Goal: Feedback & Contribution: Leave review/rating

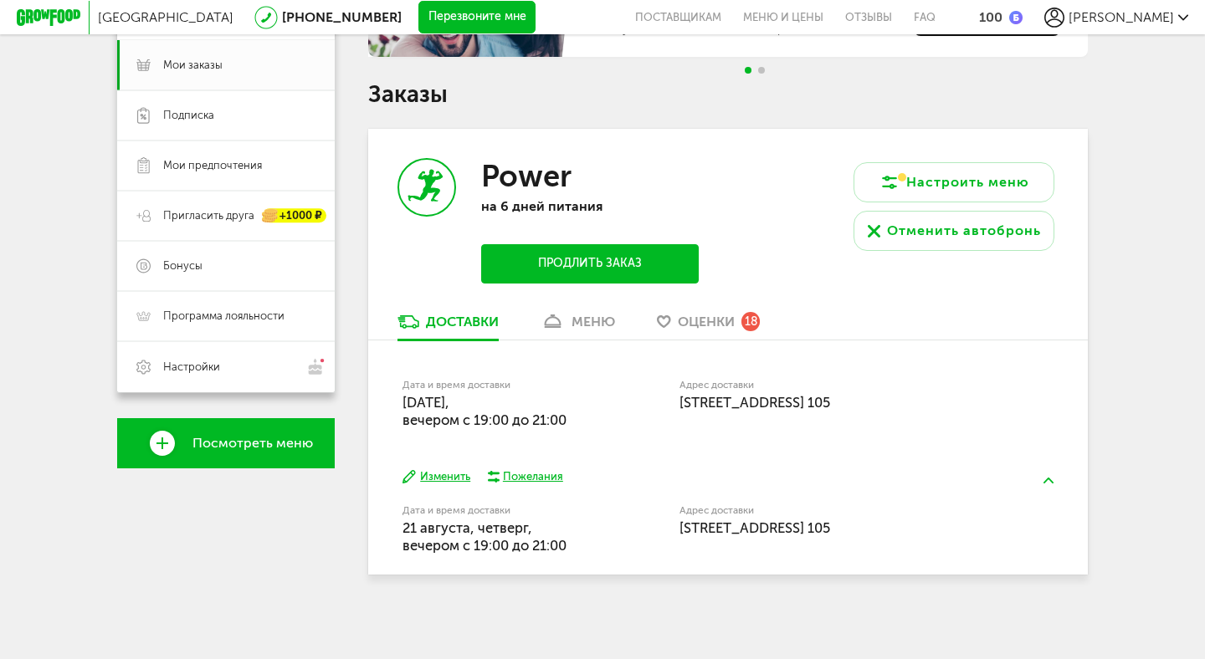
scroll to position [92, 0]
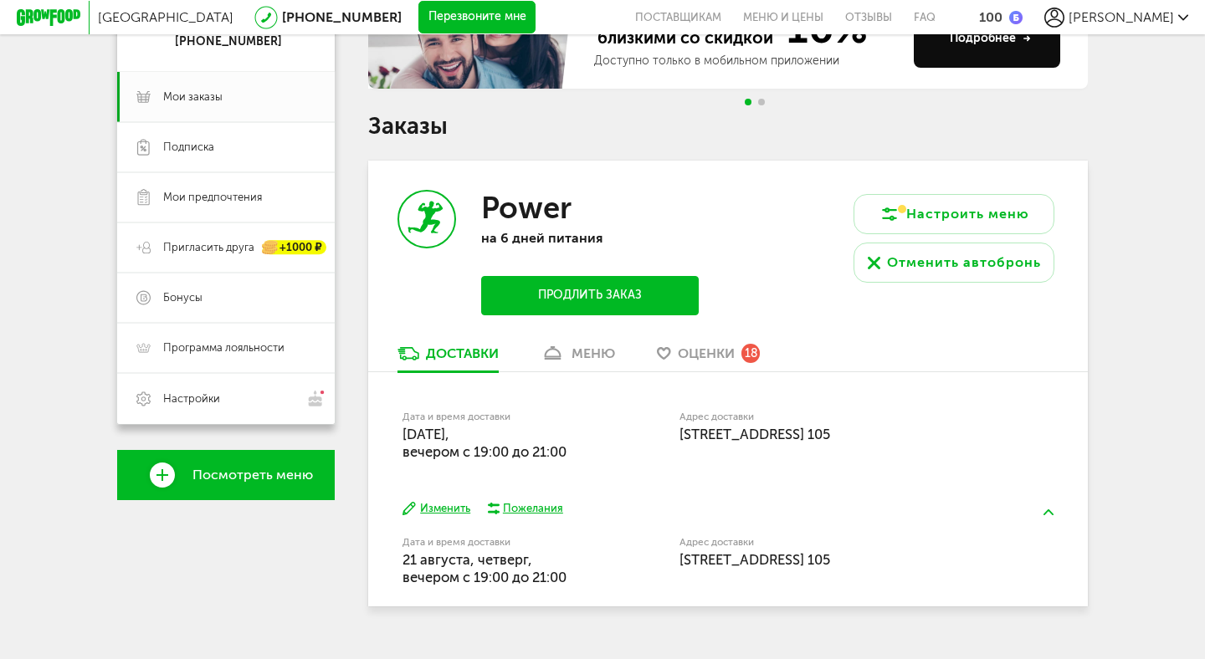
click at [703, 360] on span "Оценки" at bounding box center [706, 354] width 57 height 16
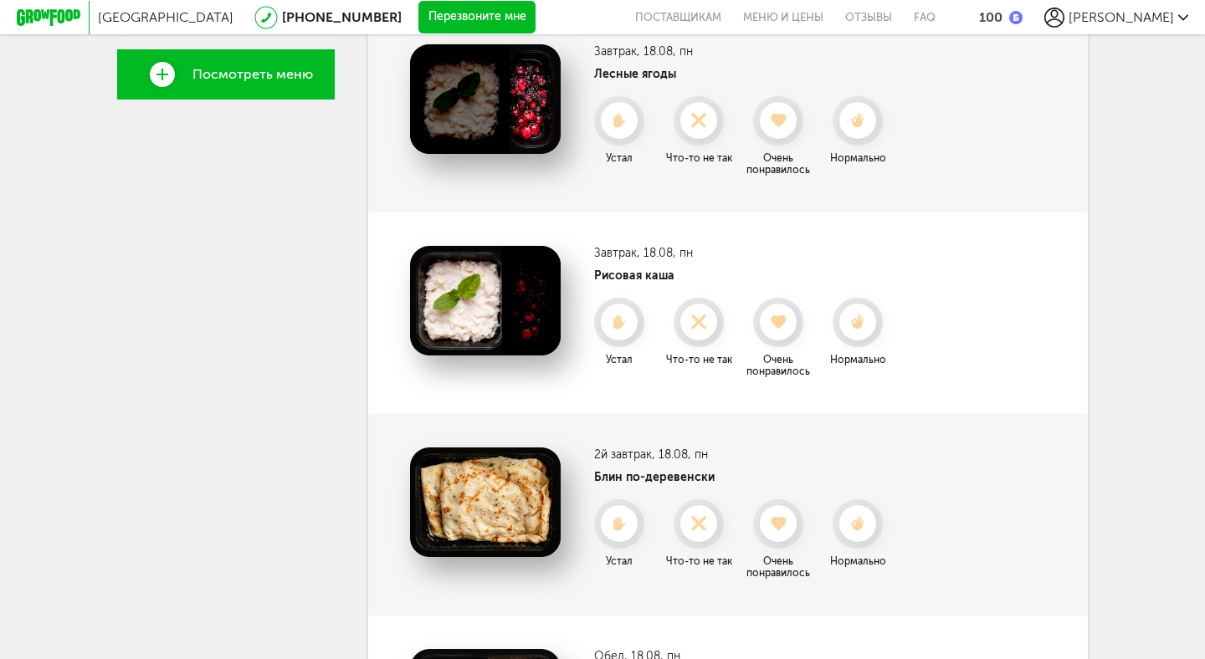
scroll to position [393, 0]
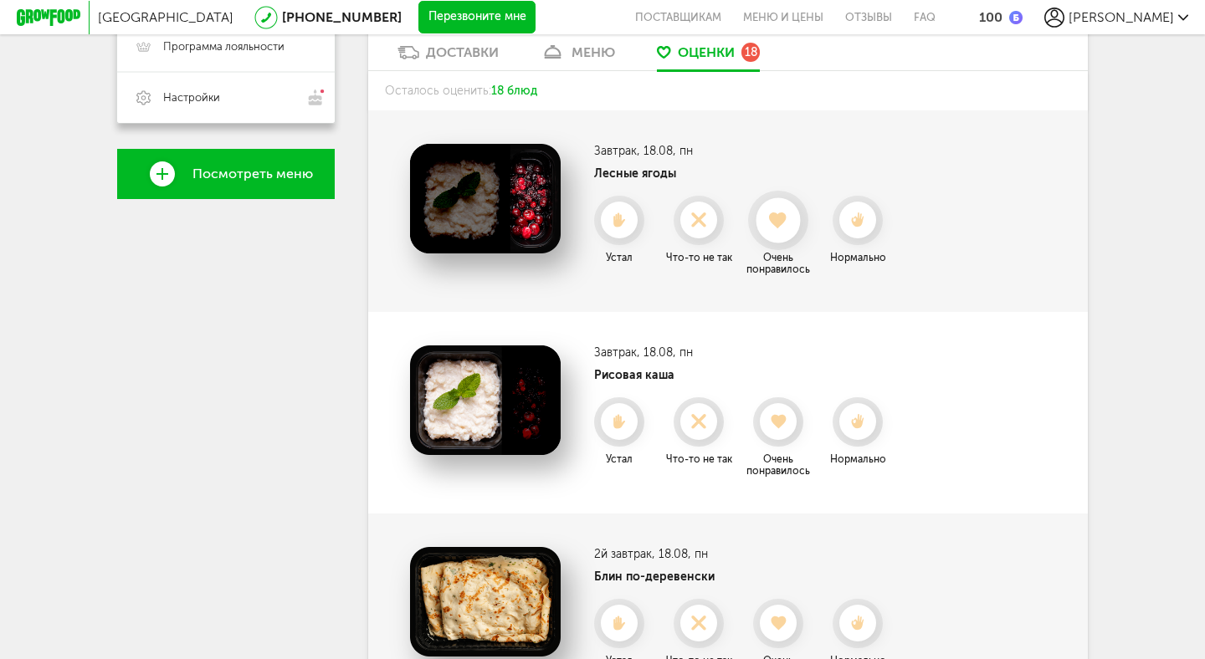
click at [780, 230] on div at bounding box center [778, 220] width 44 height 44
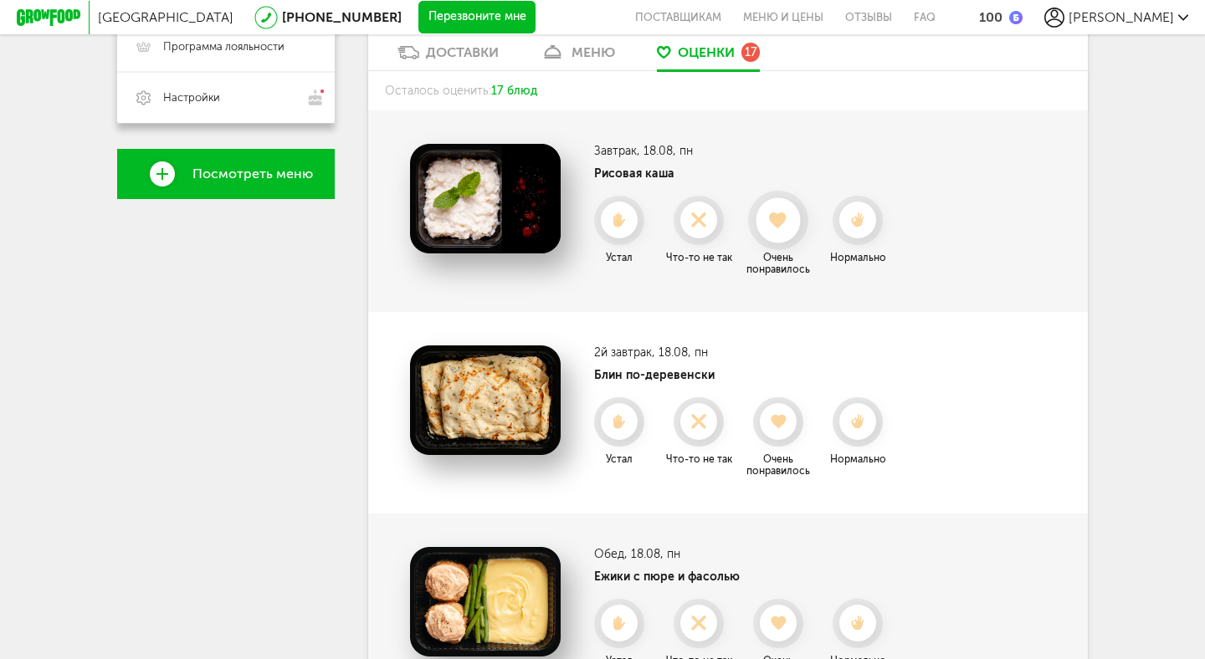
click at [781, 229] on div at bounding box center [778, 220] width 44 height 44
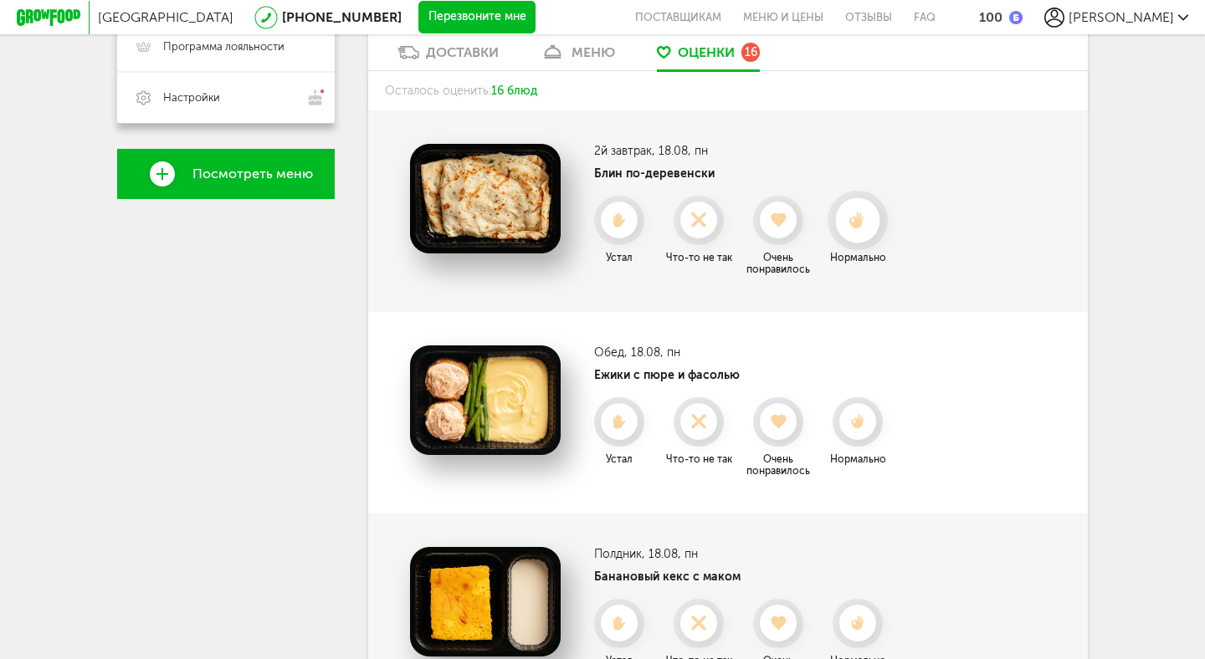
click at [857, 223] on use at bounding box center [857, 221] width 15 height 18
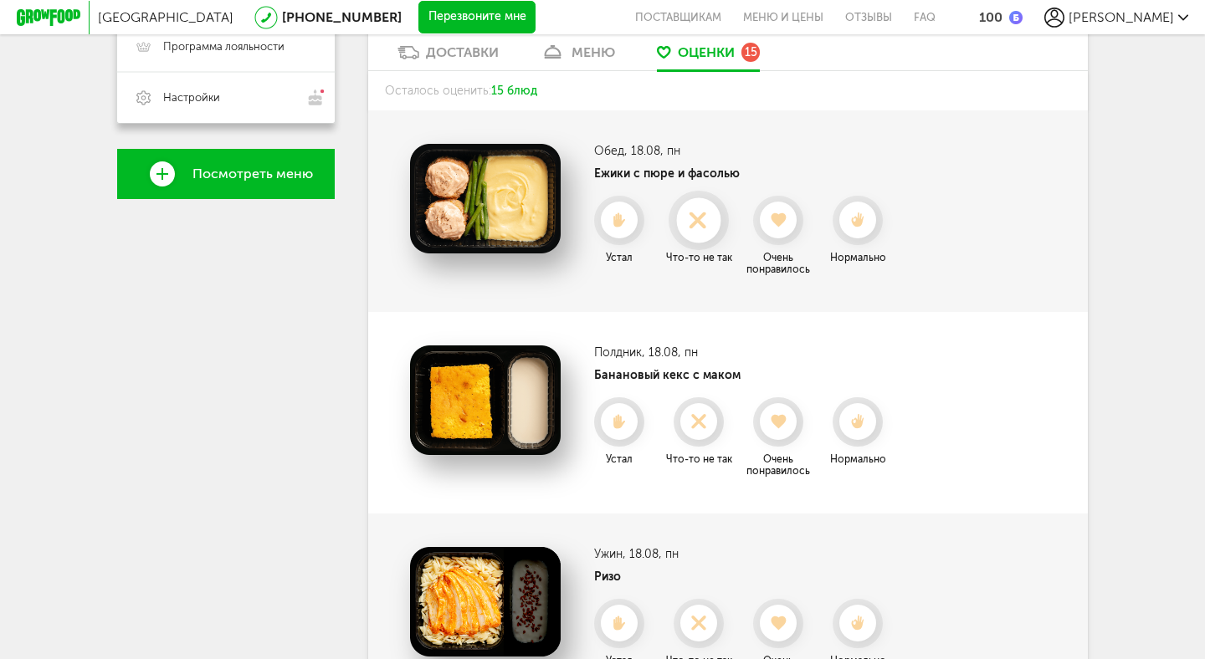
click at [698, 214] on icon at bounding box center [698, 221] width 44 height 18
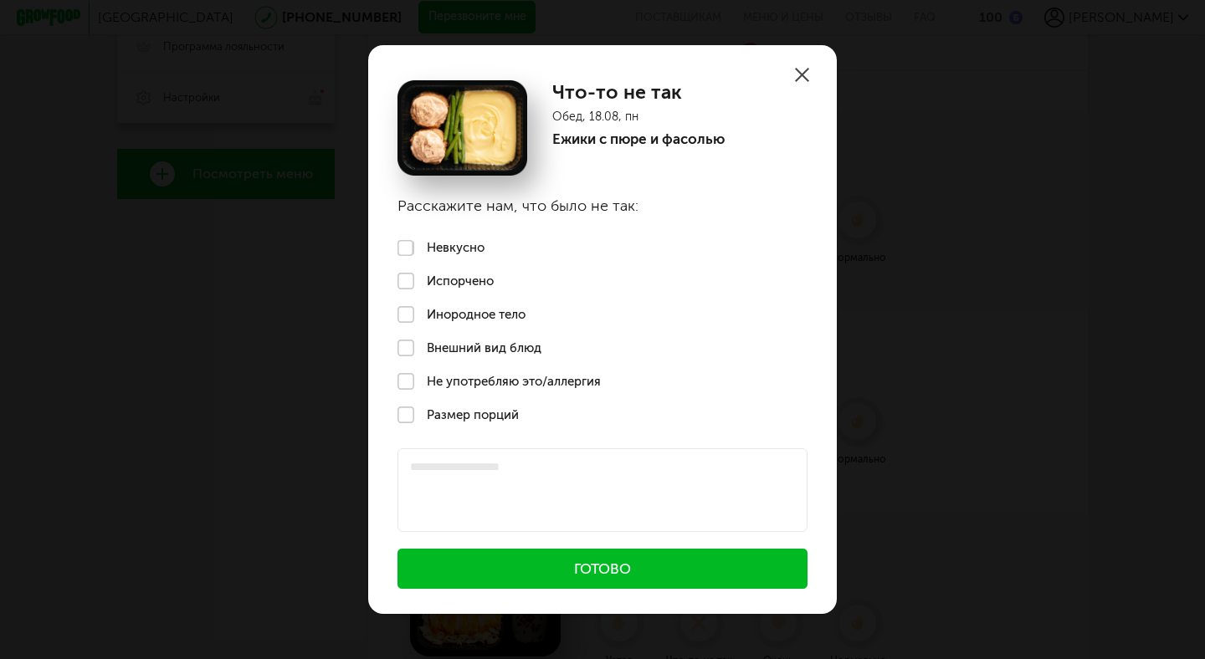
click at [454, 348] on label "Внешний вид блюд" at bounding box center [602, 347] width 469 height 33
click at [470, 489] on textarea at bounding box center [603, 491] width 410 height 84
type textarea "**********"
click at [491, 562] on button "Готово" at bounding box center [603, 569] width 410 height 40
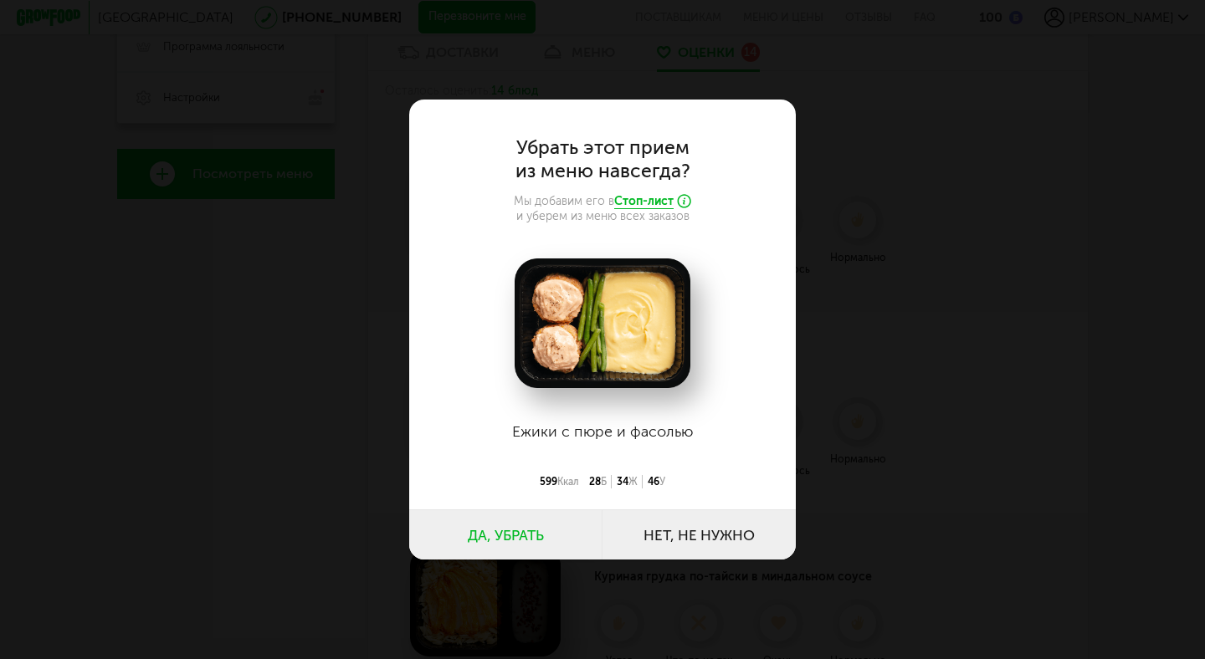
click at [647, 536] on button "Нет, не нужно" at bounding box center [699, 535] width 193 height 50
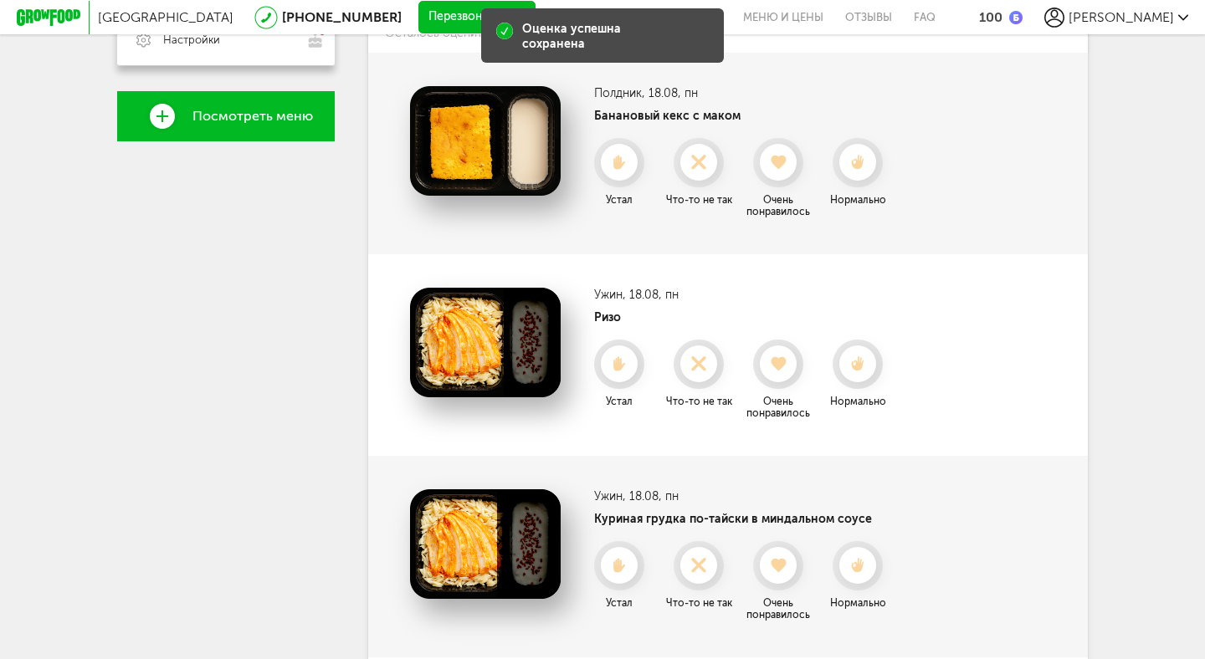
scroll to position [454, 0]
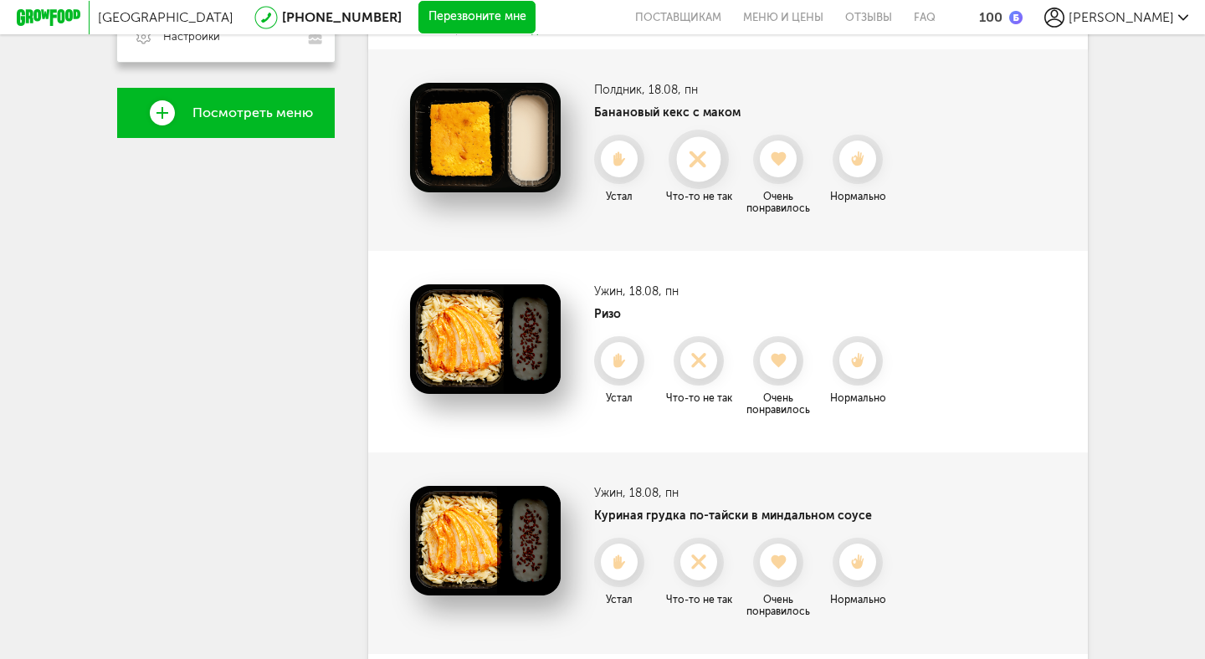
click at [695, 161] on use at bounding box center [698, 158] width 33 height 33
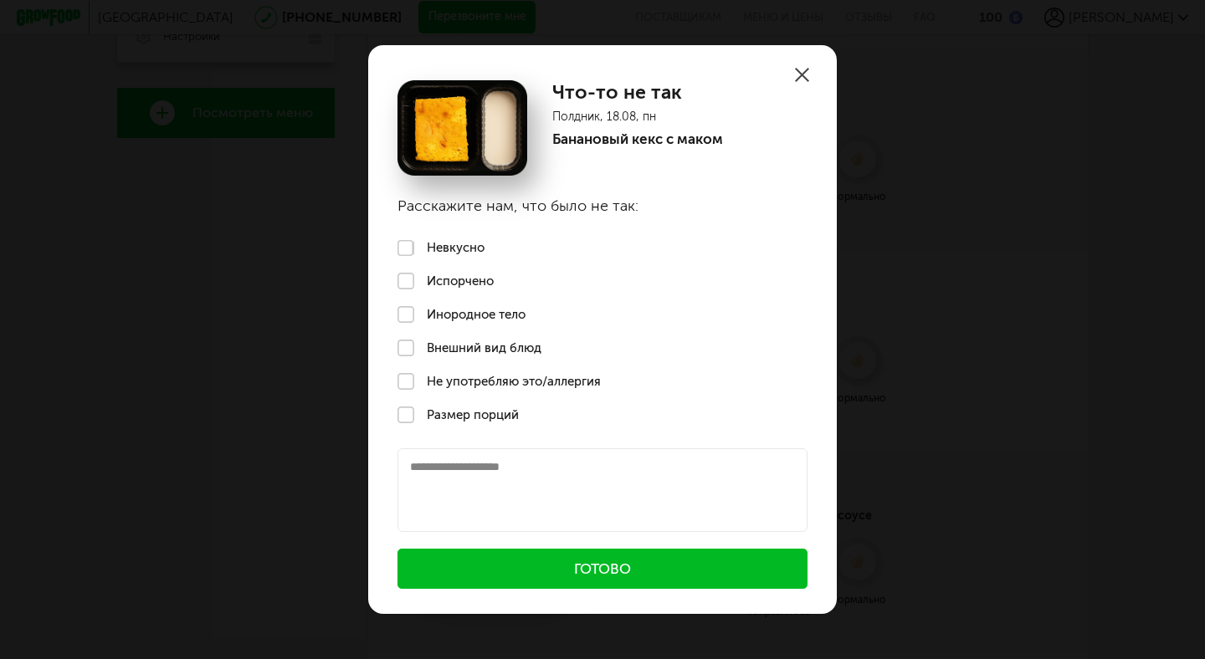
click at [475, 474] on textarea at bounding box center [603, 491] width 410 height 84
type textarea "**********"
click at [541, 572] on button "Готово" at bounding box center [603, 569] width 410 height 40
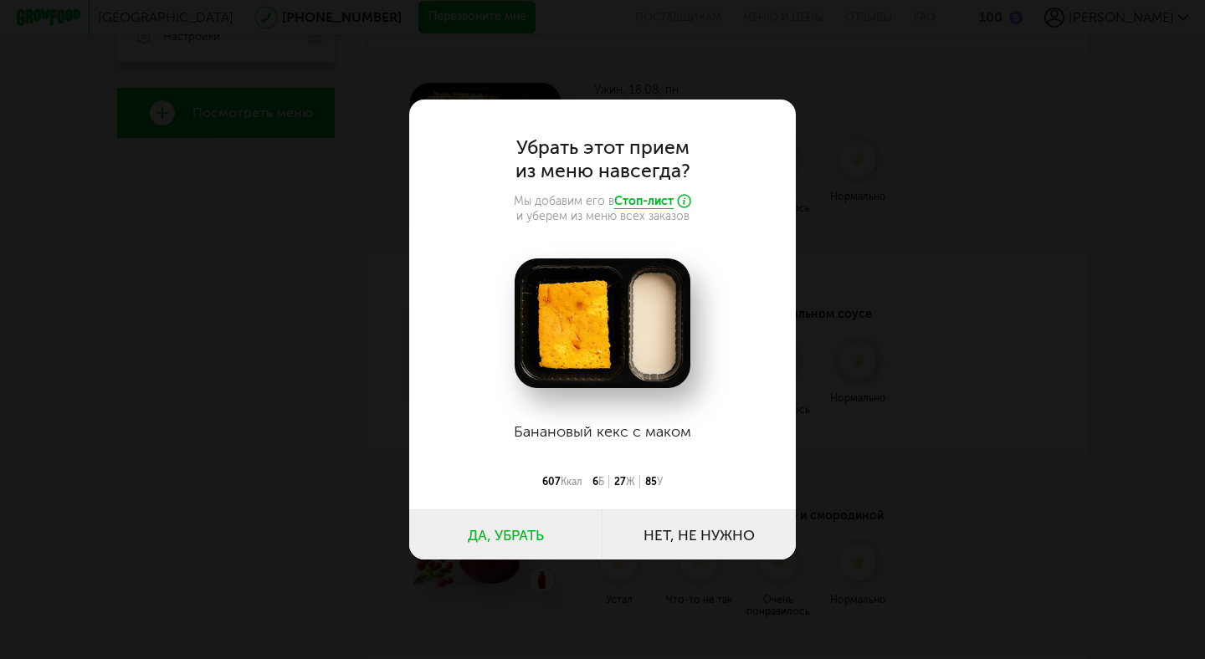
click at [671, 548] on button "Нет, не нужно" at bounding box center [699, 535] width 193 height 50
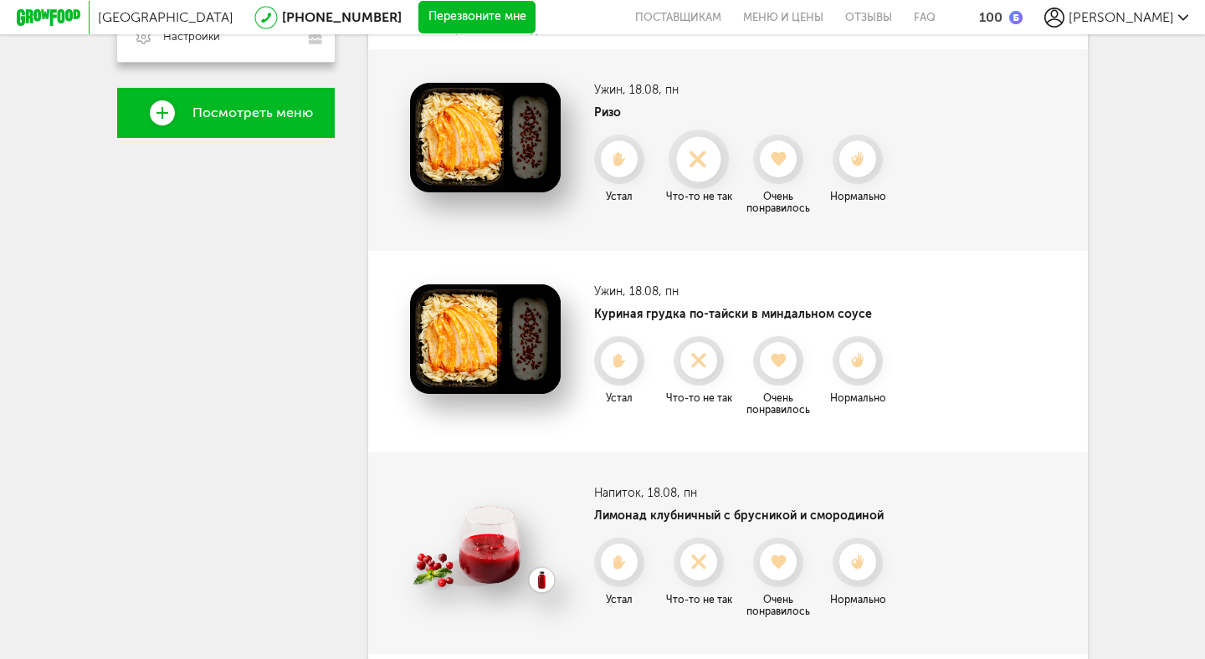
click at [705, 162] on icon at bounding box center [698, 160] width 44 height 18
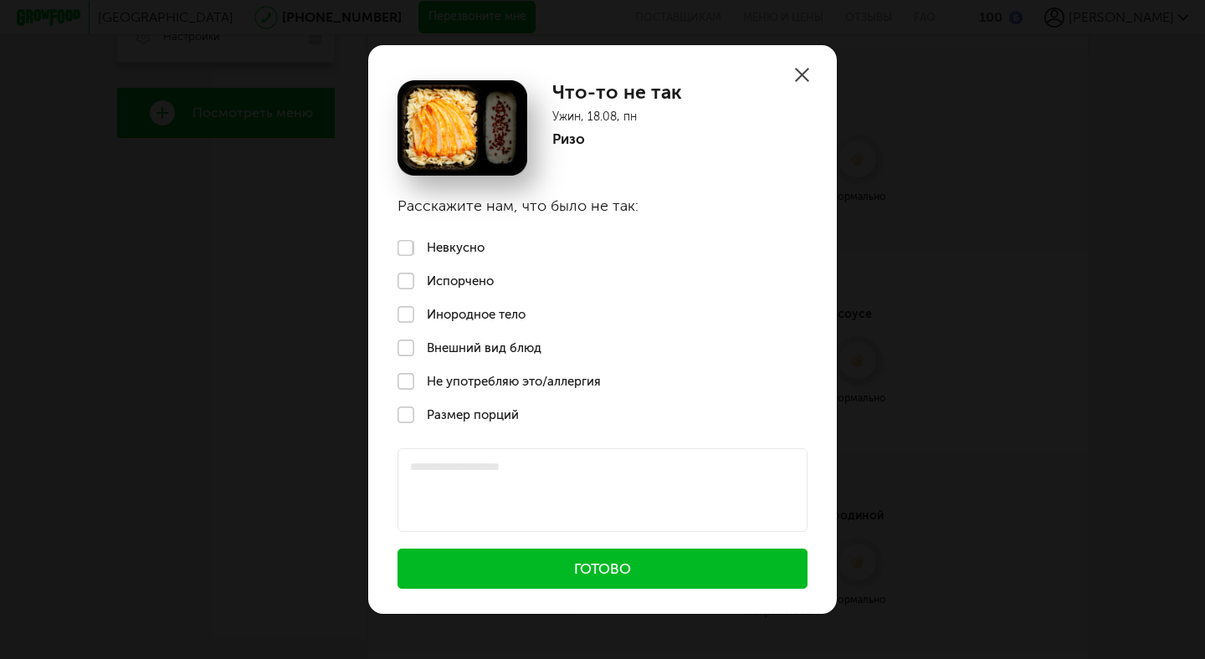
click at [483, 344] on label "Внешний вид блюд" at bounding box center [602, 347] width 469 height 33
click at [504, 475] on textarea at bounding box center [603, 491] width 410 height 84
type textarea "**********"
click at [611, 562] on button "Готово" at bounding box center [603, 569] width 410 height 40
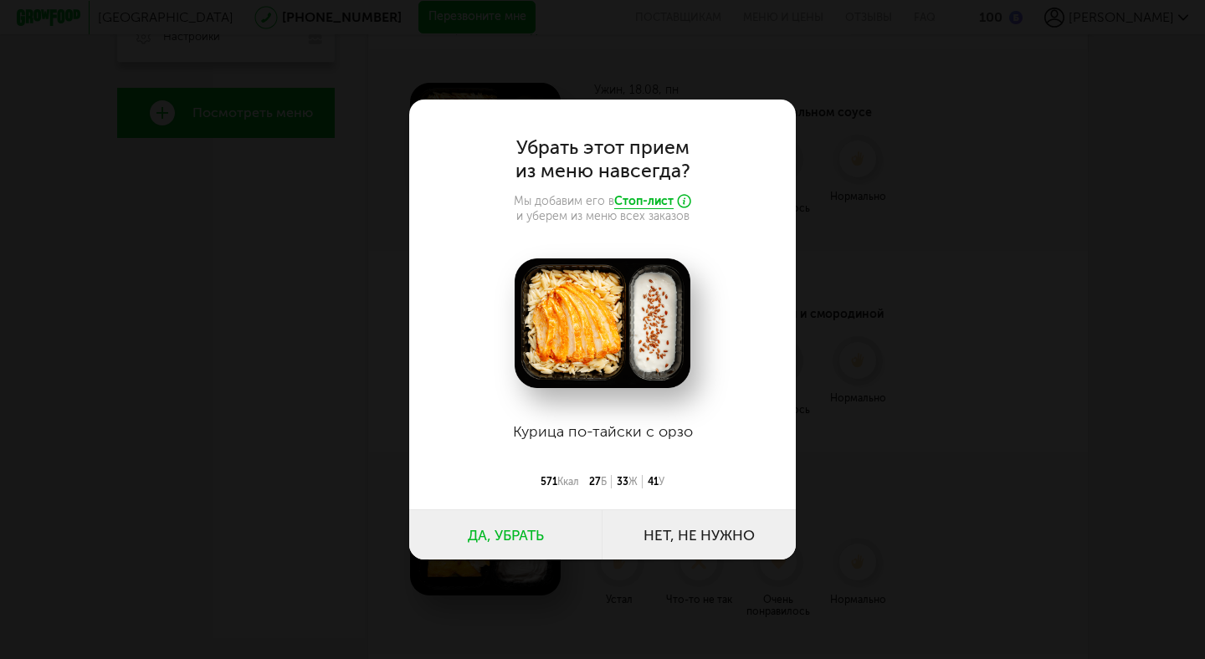
click at [664, 536] on button "Нет, не нужно" at bounding box center [699, 535] width 193 height 50
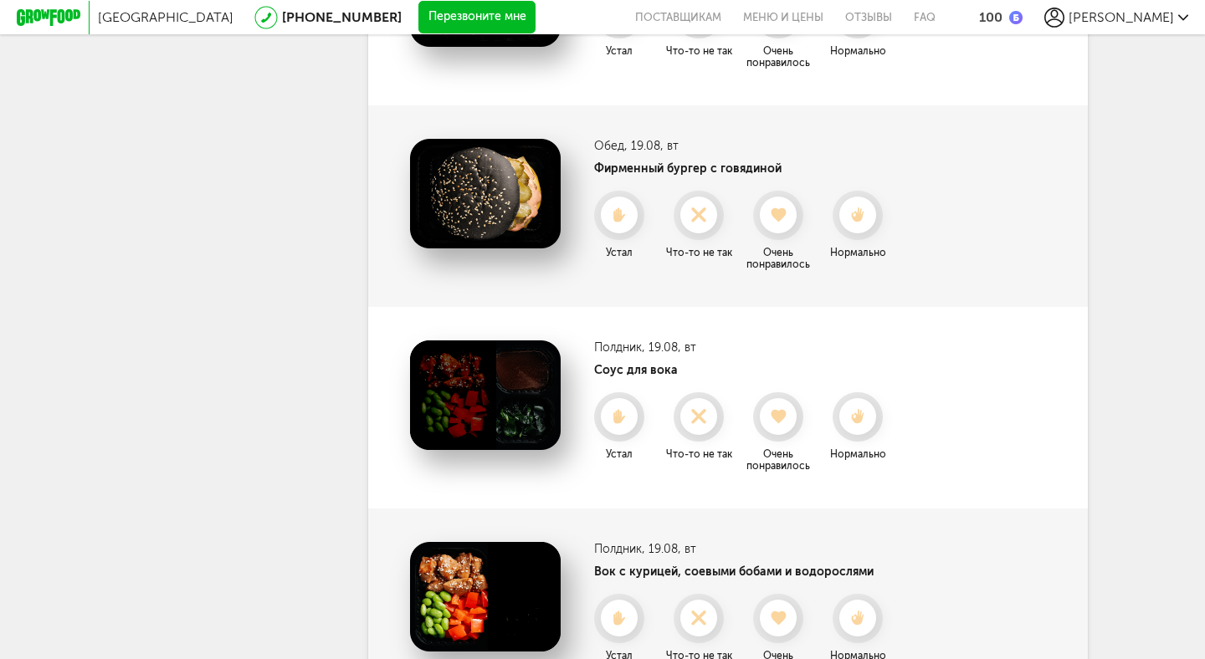
scroll to position [1609, 0]
click at [784, 216] on use at bounding box center [779, 214] width 18 height 17
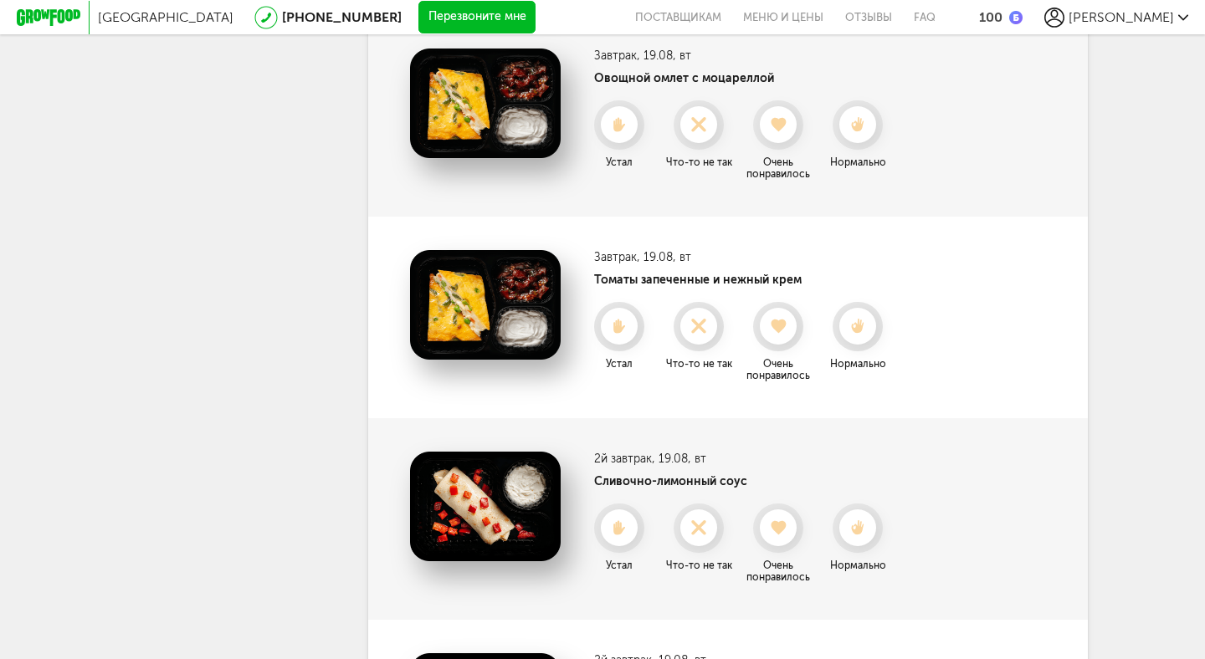
scroll to position [888, 0]
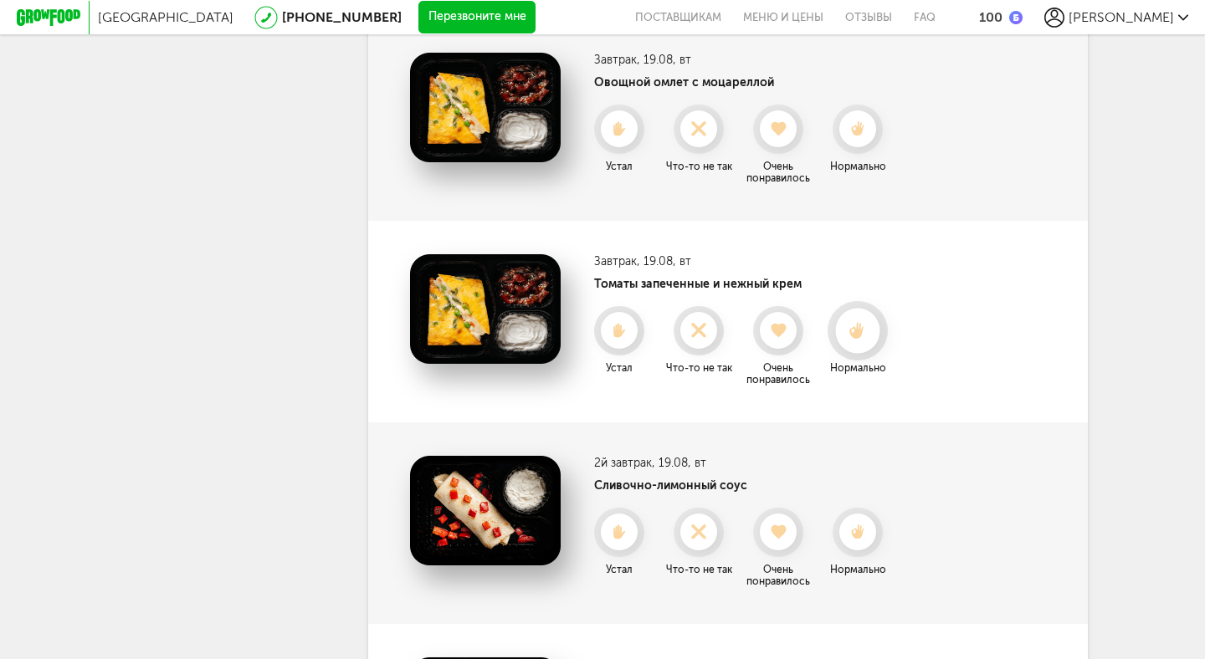
click at [859, 323] on use at bounding box center [857, 331] width 15 height 18
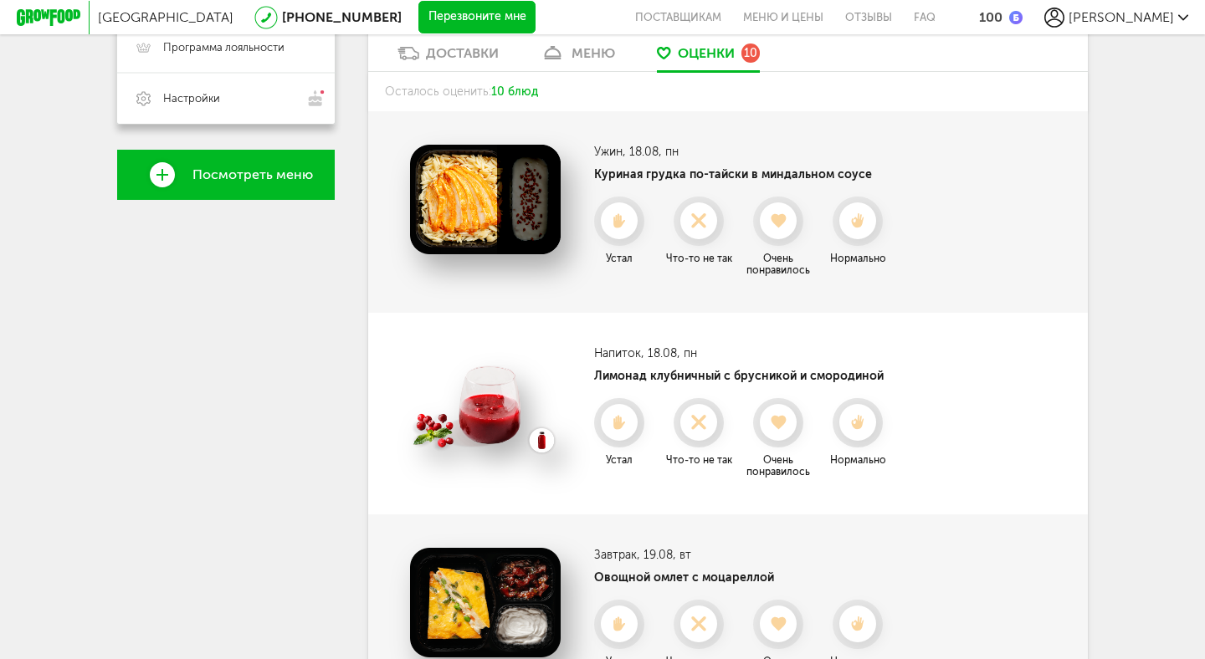
scroll to position [389, 0]
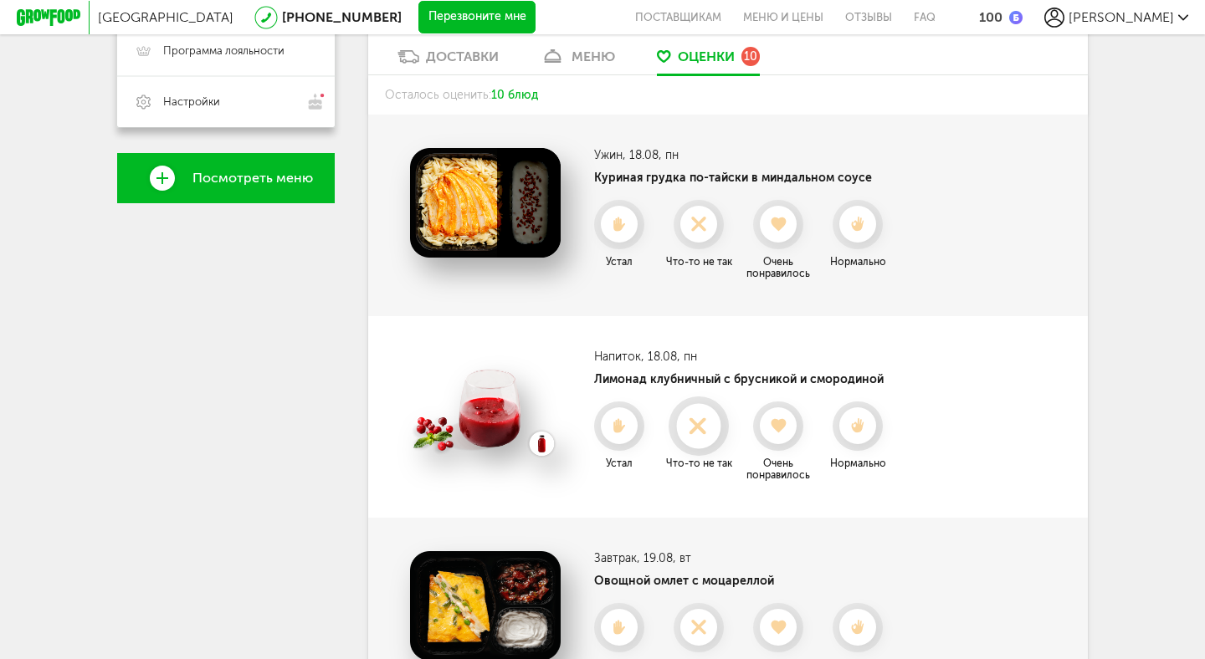
click at [700, 438] on div at bounding box center [698, 426] width 44 height 44
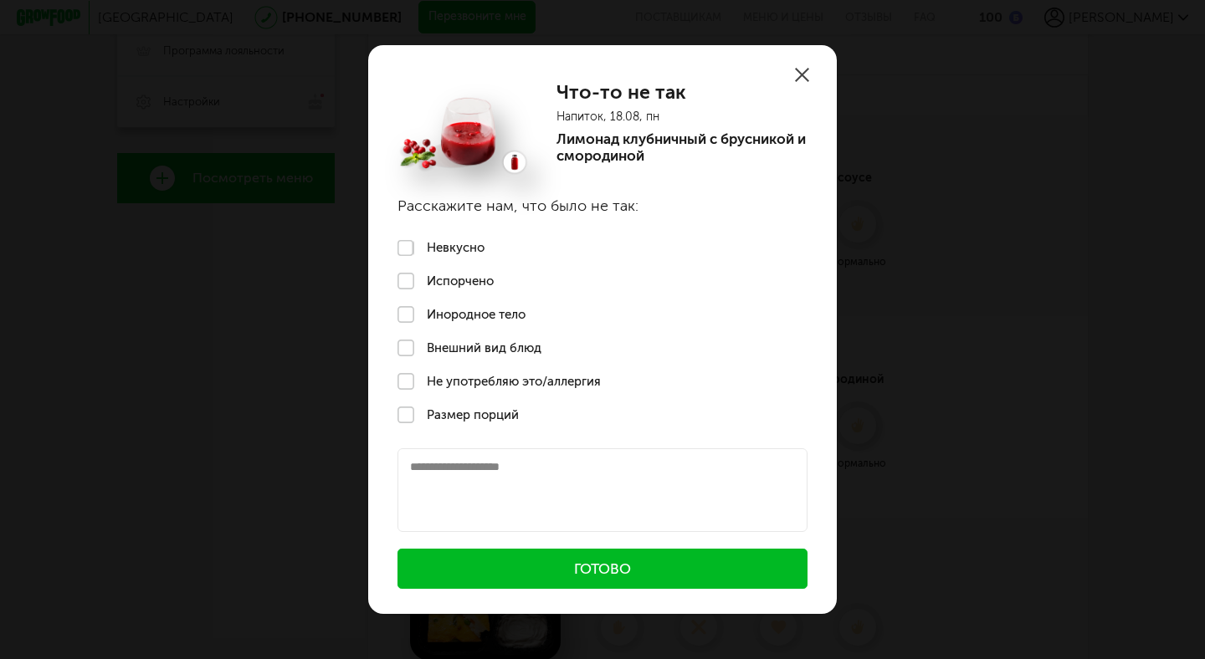
click at [549, 481] on textarea at bounding box center [603, 491] width 410 height 84
type textarea "**********"
click at [581, 566] on button "Готово" at bounding box center [603, 569] width 410 height 40
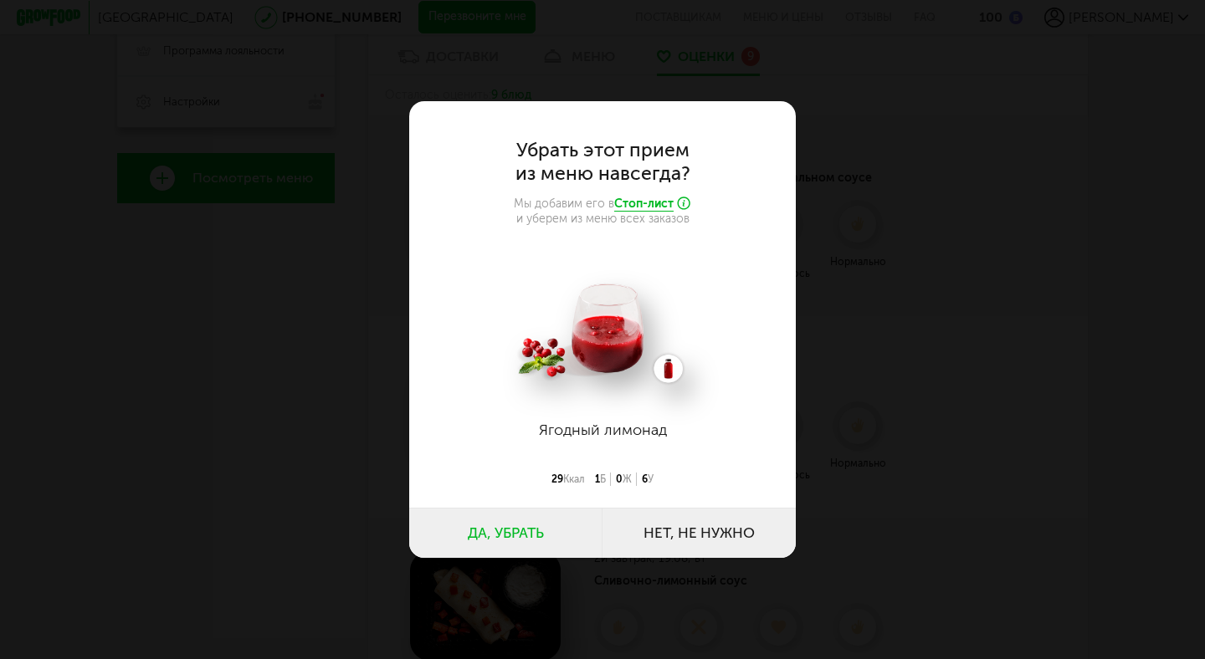
click at [685, 536] on button "Нет, не нужно" at bounding box center [699, 533] width 193 height 50
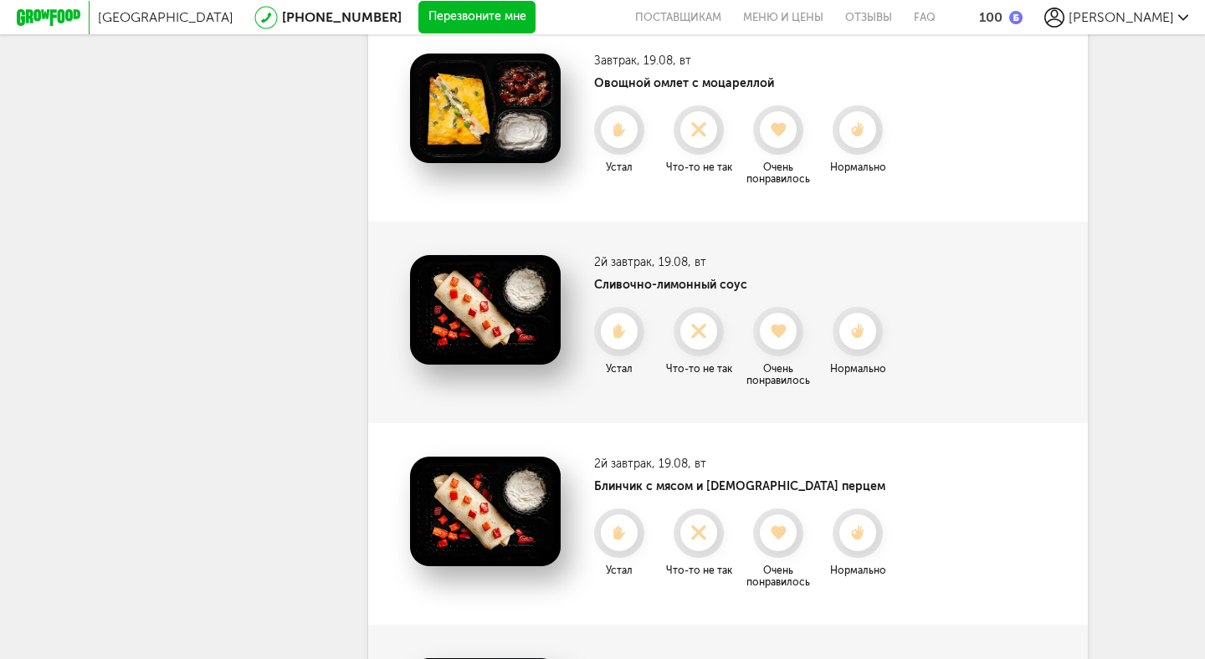
scroll to position [680, 0]
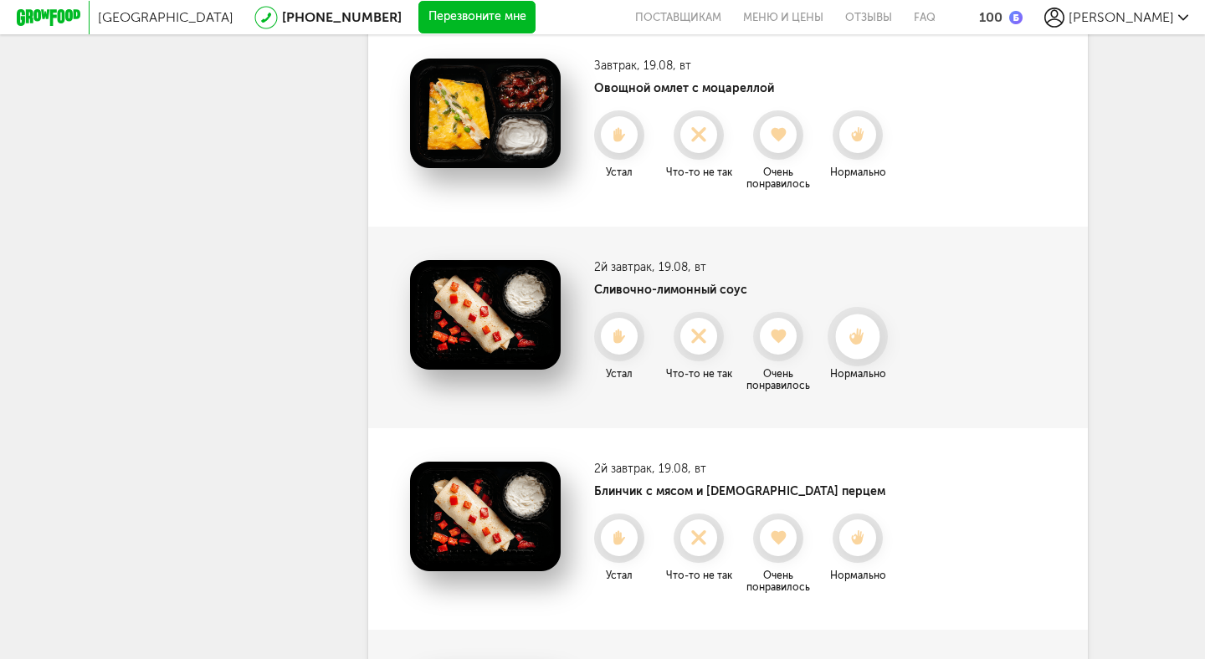
click at [859, 351] on div at bounding box center [857, 337] width 44 height 44
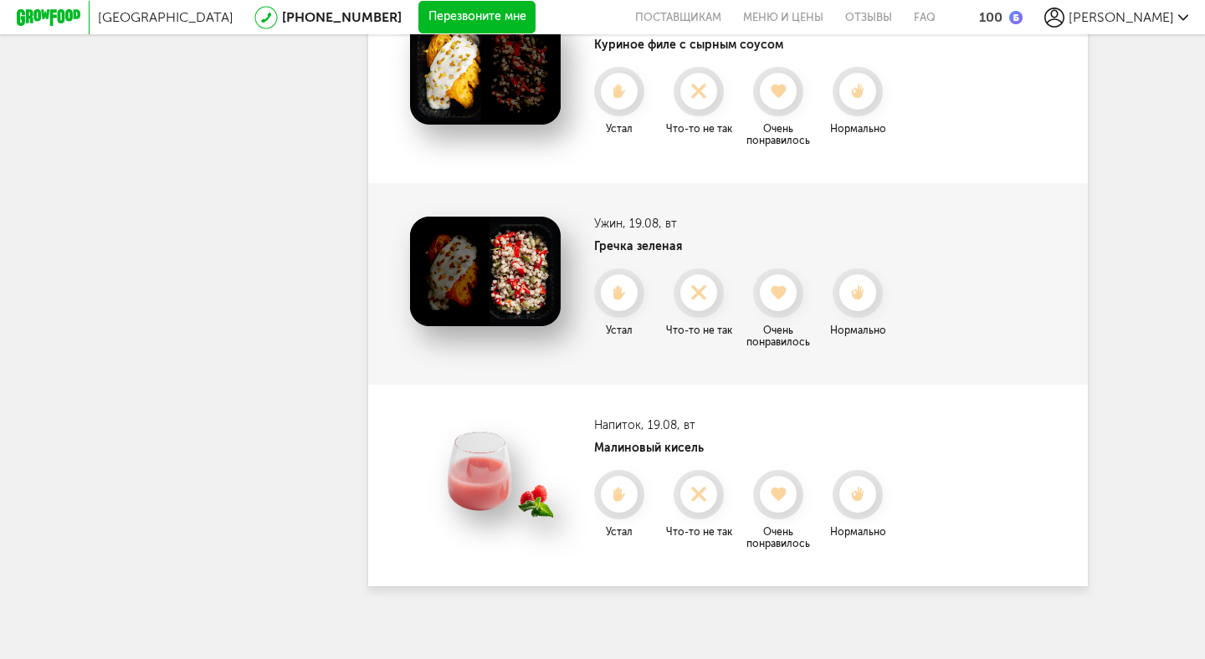
scroll to position [1542, 0]
